Goal: Information Seeking & Learning: Learn about a topic

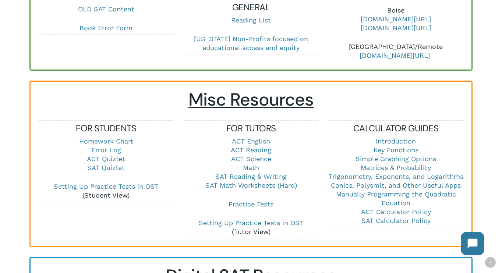
scroll to position [440, 0]
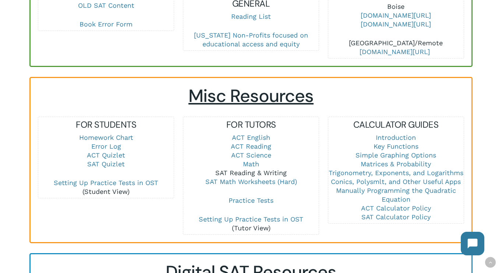
click at [245, 169] on link "SAT Reading & Writing" at bounding box center [250, 173] width 71 height 8
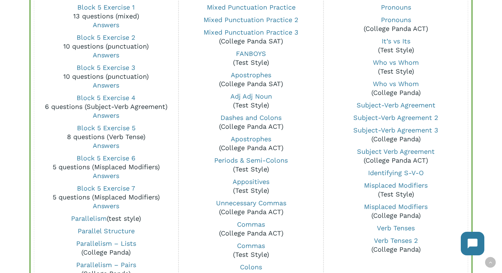
scroll to position [631, 0]
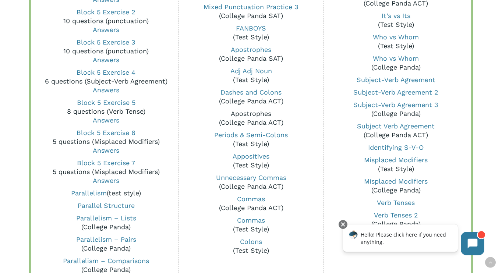
click at [263, 114] on link "Apostrophes" at bounding box center [251, 114] width 40 height 8
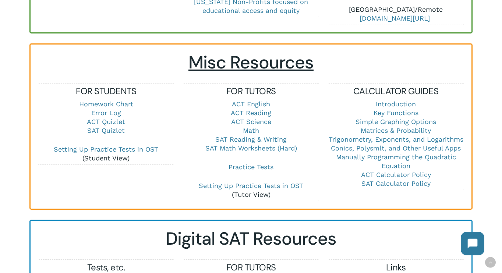
scroll to position [483, 0]
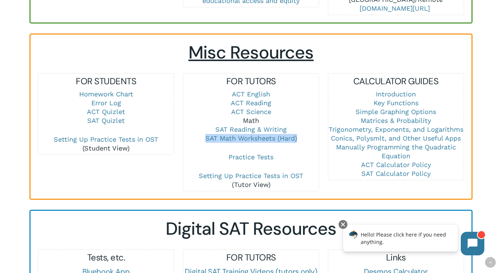
click at [252, 117] on link "Math" at bounding box center [251, 121] width 16 height 8
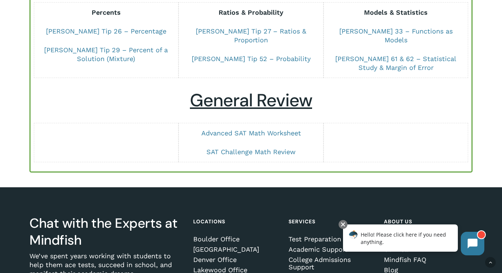
scroll to position [610, 0]
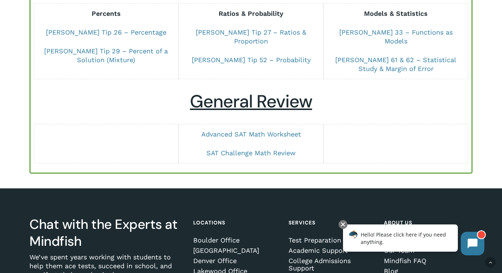
drag, startPoint x: 281, startPoint y: 91, endPoint x: 391, endPoint y: 8, distance: 137.8
click at [423, 91] on h2 "General Review" at bounding box center [251, 101] width 426 height 21
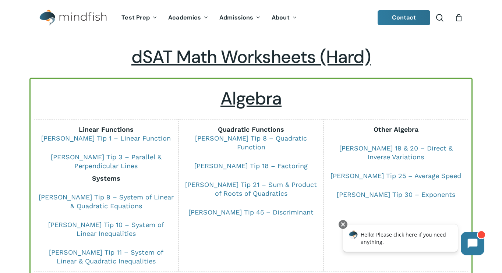
scroll to position [0, 0]
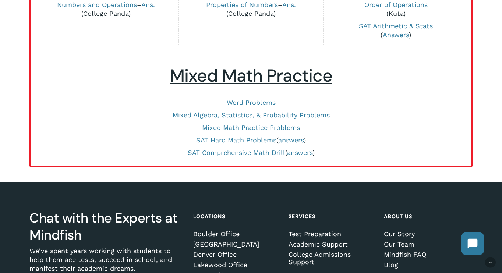
scroll to position [366, 0]
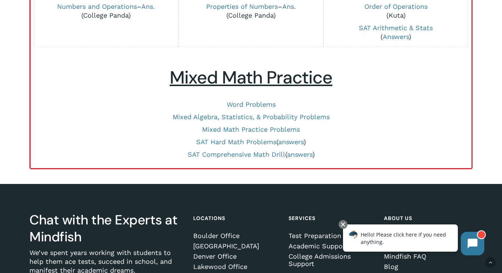
click at [365, 122] on div "Mixed Algebra, Statistics, & Probability Problems" at bounding box center [251, 117] width 426 height 13
